Goal: Task Accomplishment & Management: Manage account settings

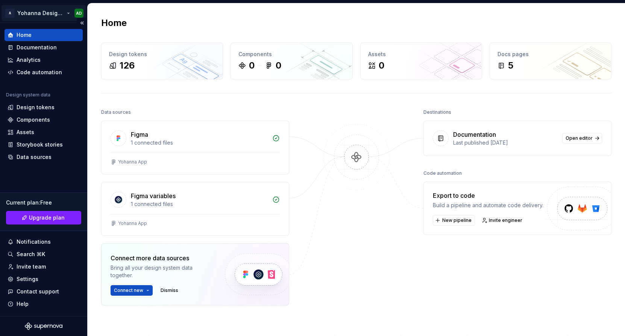
click at [45, 12] on html "A Yohanna Design System AD Home Documentation Analytics Code automation Design …" at bounding box center [312, 168] width 625 height 336
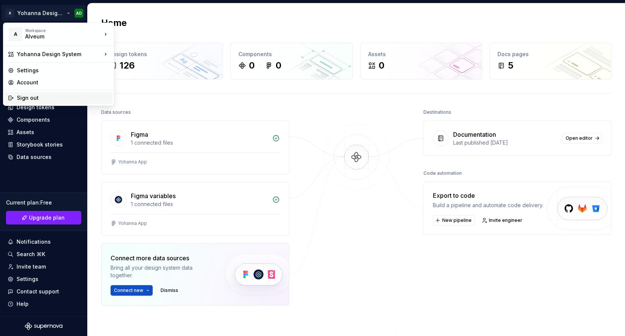
click at [29, 97] on div "Sign out" at bounding box center [63, 98] width 93 height 8
